Goal: Task Accomplishment & Management: Manage account settings

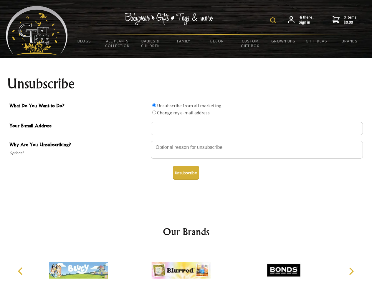
click at [274, 20] on img at bounding box center [273, 20] width 6 height 6
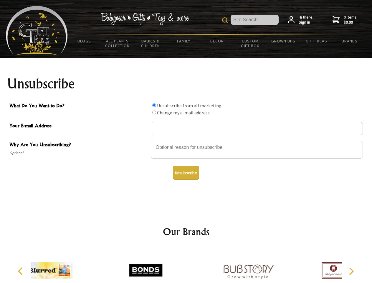
click at [186, 141] on div at bounding box center [257, 150] width 212 height 21
click at [154, 105] on input "What Do You Want to Do?" at bounding box center [154, 105] width 4 height 4
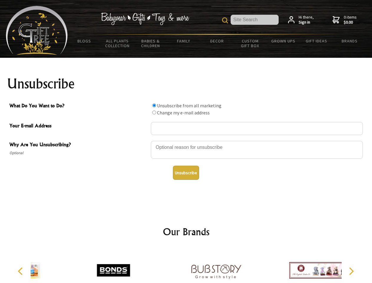
click at [154, 112] on input "What Do You Want to Do?" at bounding box center [154, 112] width 4 height 4
radio input "true"
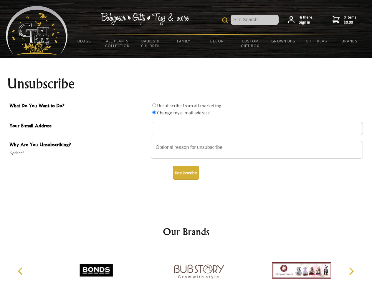
click at [186, 173] on button "Unsubscribe" at bounding box center [186, 173] width 26 height 14
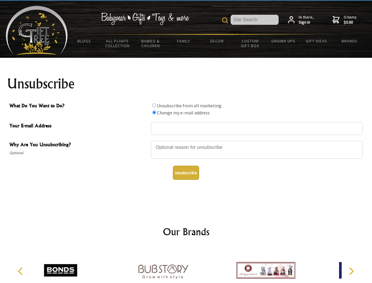
click at [21, 271] on icon "Previous" at bounding box center [21, 271] width 8 height 8
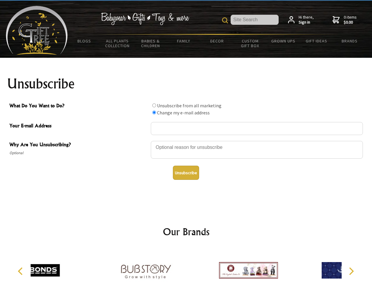
click at [351, 271] on icon "Next" at bounding box center [351, 271] width 8 height 8
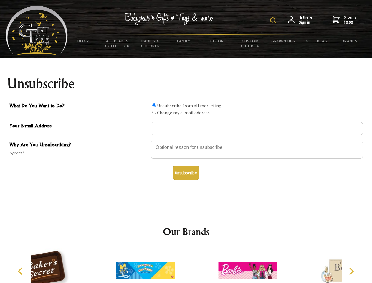
click at [274, 20] on img at bounding box center [273, 20] width 6 height 6
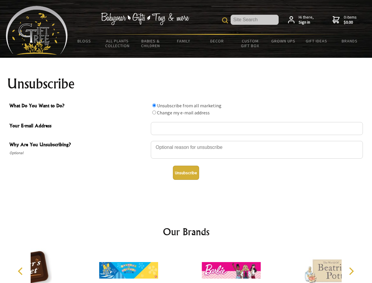
click at [186, 141] on div at bounding box center [257, 150] width 212 height 21
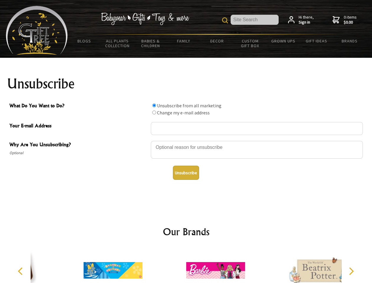
click at [154, 105] on input "What Do You Want to Do?" at bounding box center [154, 105] width 4 height 4
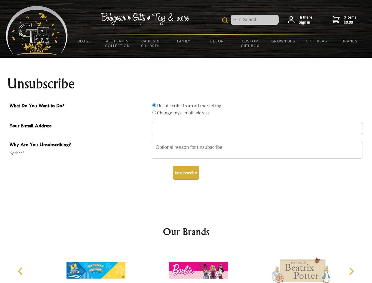
click at [154, 112] on input "What Do You Want to Do?" at bounding box center [154, 112] width 4 height 4
radio input "true"
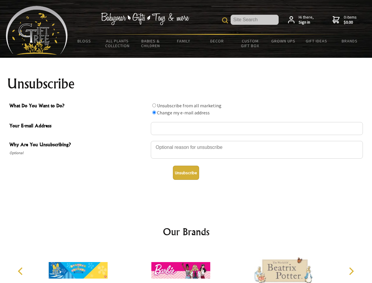
click at [186, 173] on button "Unsubscribe" at bounding box center [186, 173] width 26 height 14
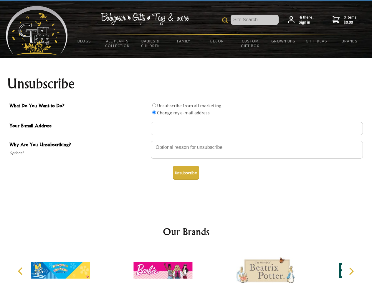
click at [186, 265] on img at bounding box center [162, 270] width 59 height 44
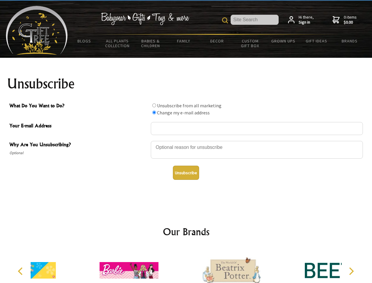
click at [21, 271] on icon "Previous" at bounding box center [21, 271] width 8 height 8
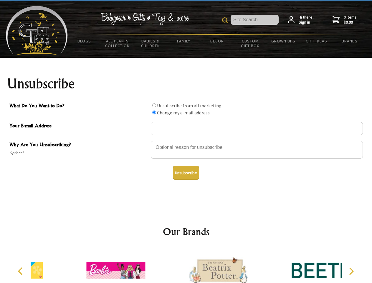
click at [351, 271] on icon "Next" at bounding box center [351, 271] width 8 height 8
